Goal: Navigation & Orientation: Find specific page/section

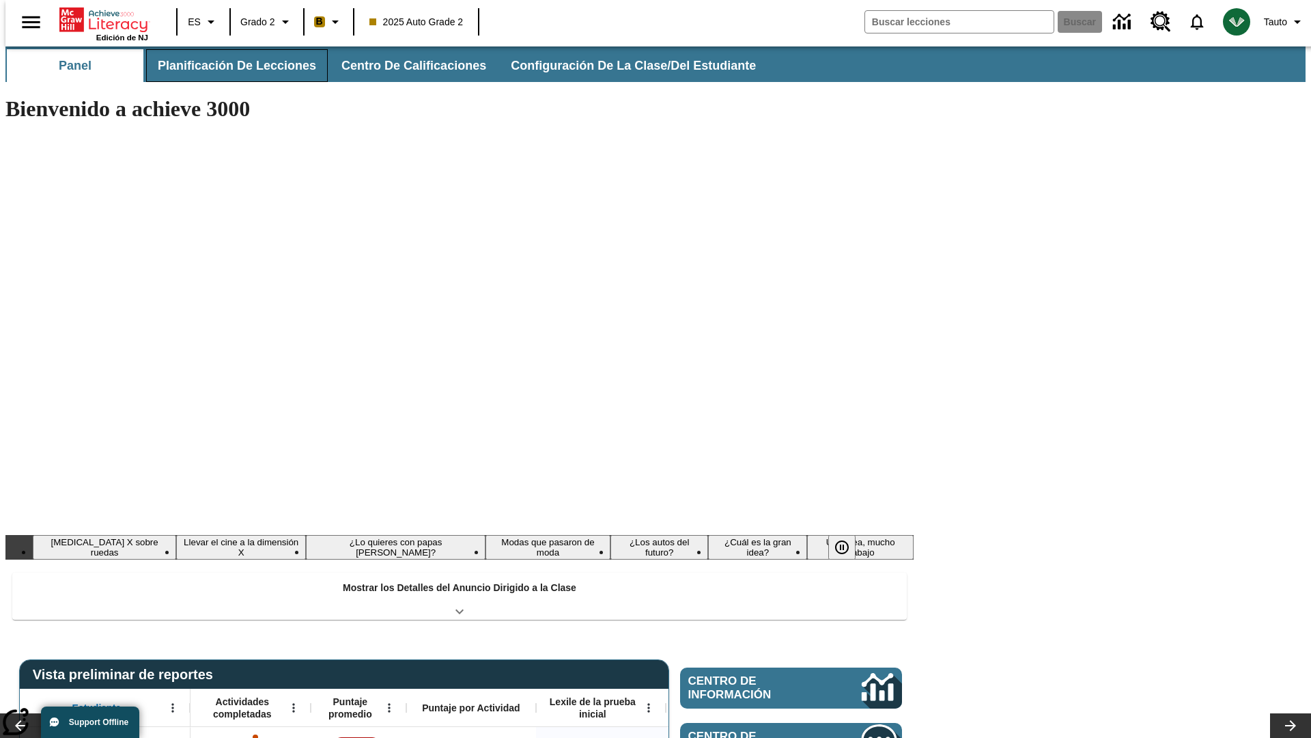
click at [229, 66] on button "Planificación de lecciones" at bounding box center [237, 65] width 182 height 33
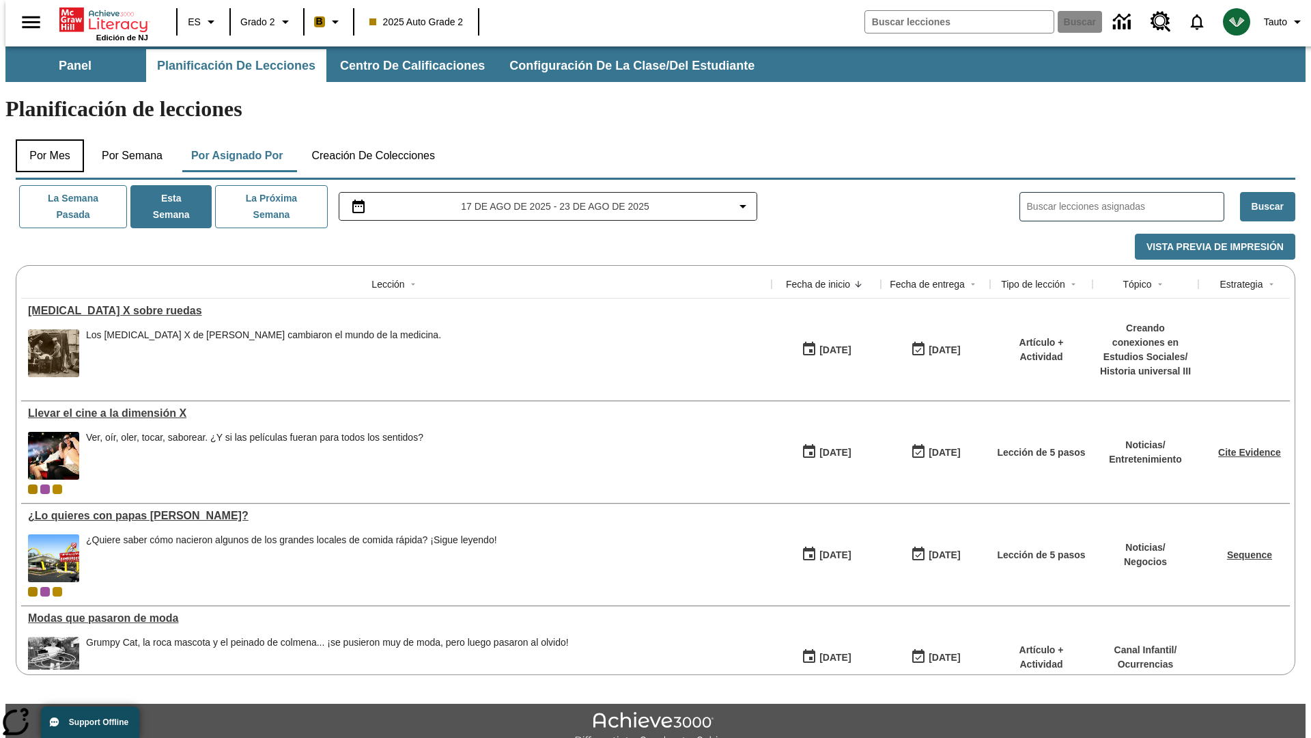
click at [44, 139] on button "Por mes" at bounding box center [50, 155] width 68 height 33
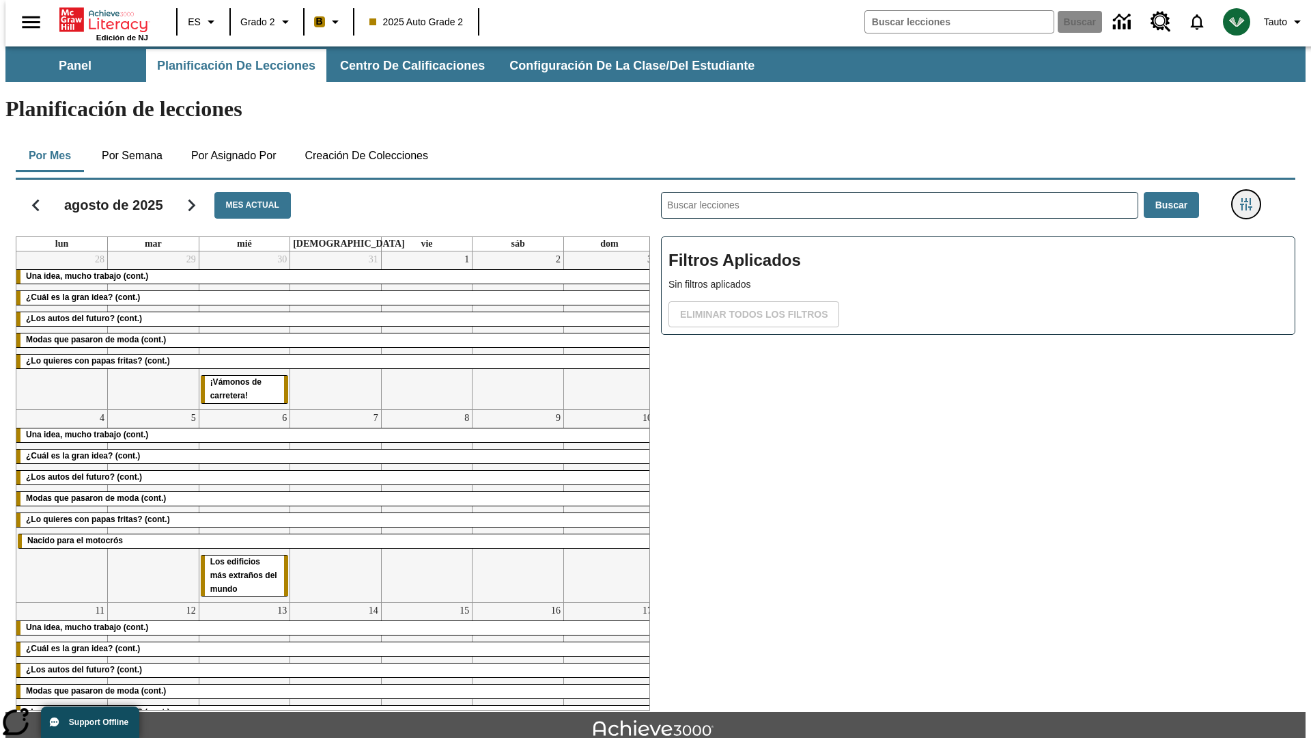
click at [1250, 198] on icon "Menú lateral de filtros" at bounding box center [1246, 204] width 12 height 12
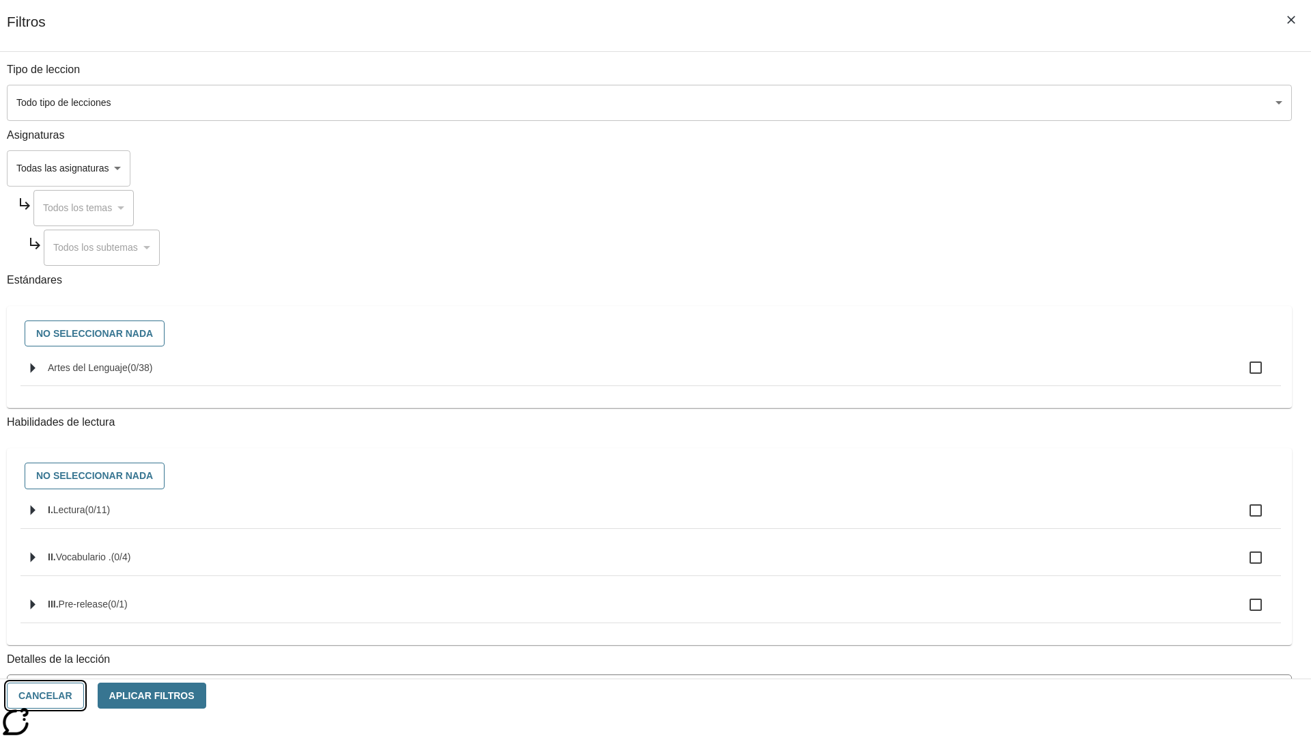
click at [84, 695] on button "Cancelar" at bounding box center [45, 695] width 77 height 27
click at [98, 18] on icon "Portada" at bounding box center [104, 19] width 91 height 27
